Goal: Task Accomplishment & Management: Manage account settings

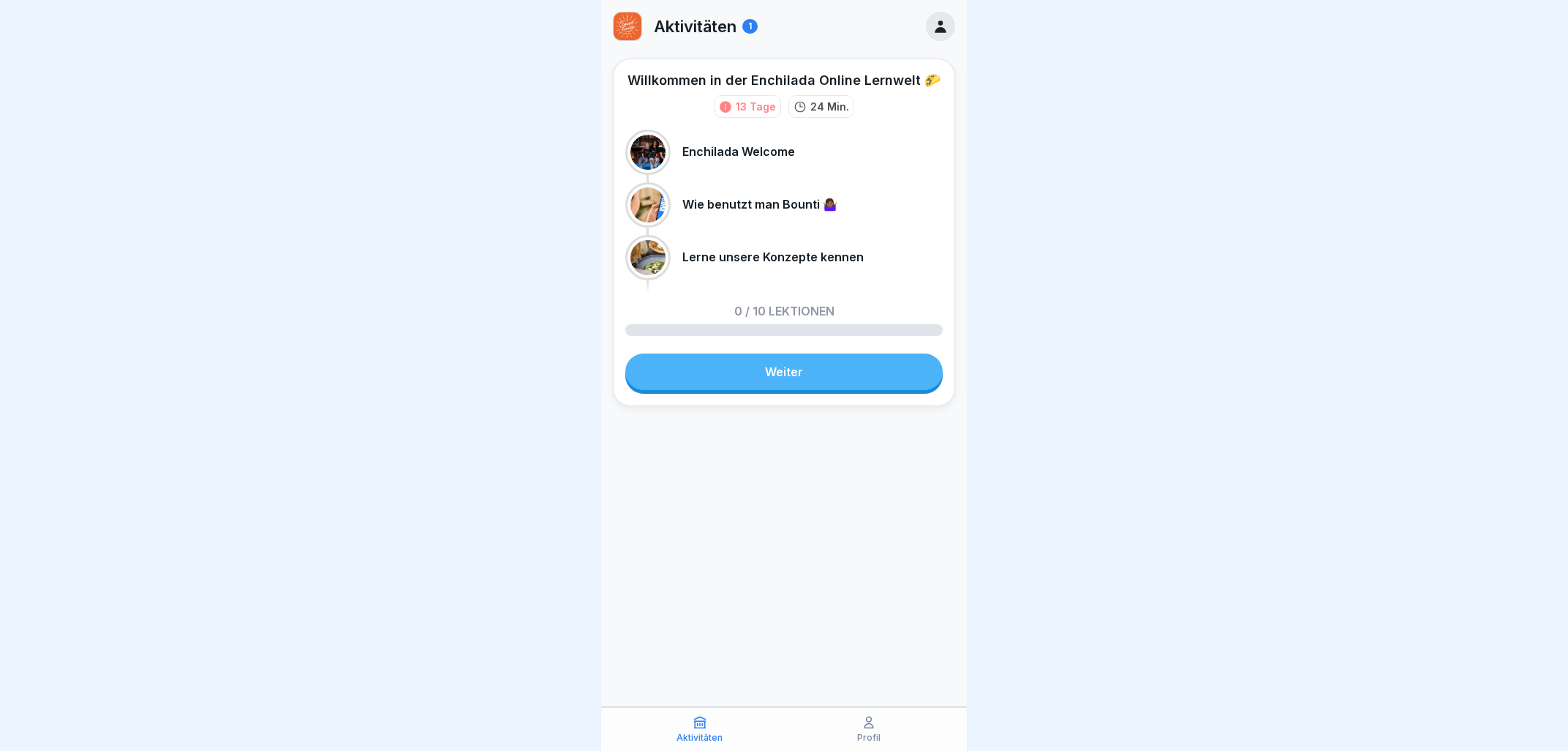
click at [936, 27] on icon at bounding box center [940, 26] width 16 height 16
click at [943, 34] on icon at bounding box center [940, 26] width 16 height 16
